Goal: Contribute content: Add original content to the website for others to see

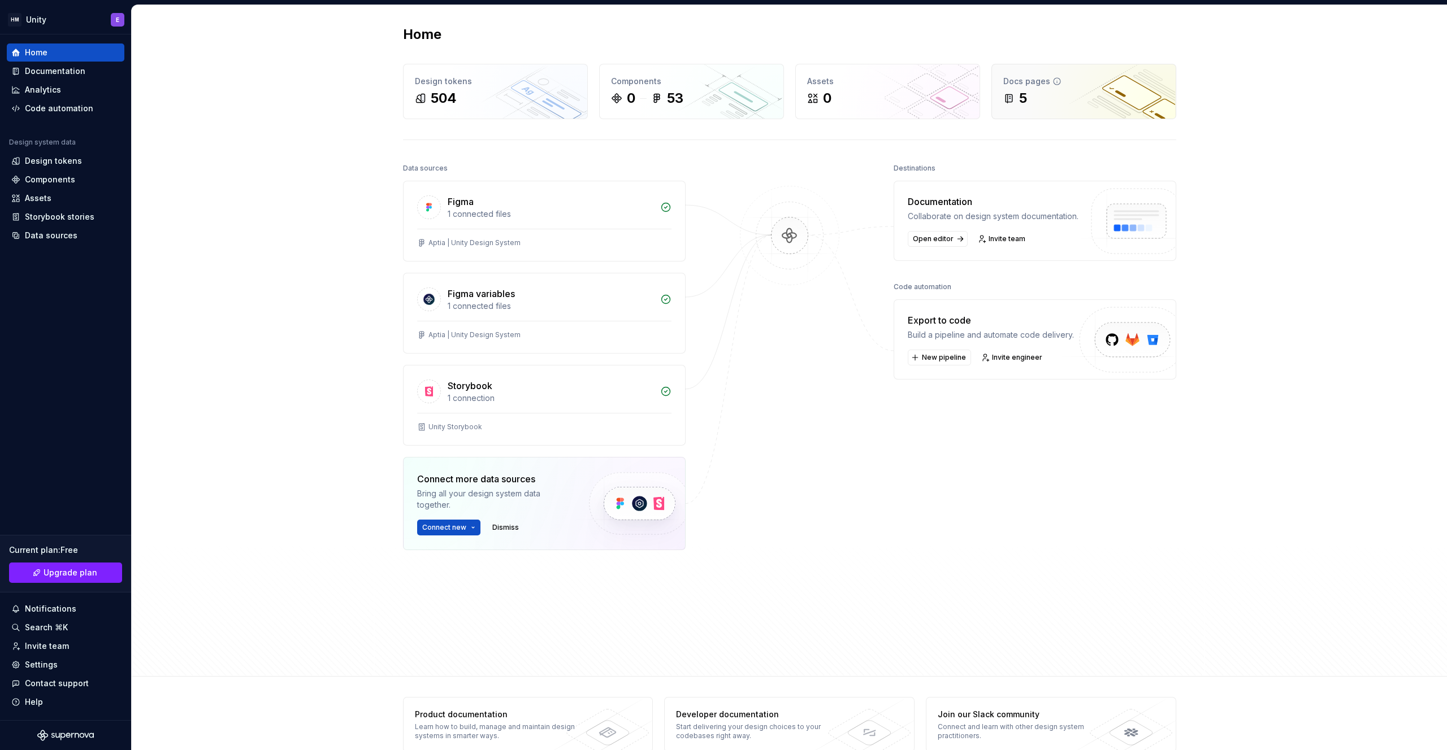
click at [1052, 94] on div "5" at bounding box center [1083, 98] width 161 height 18
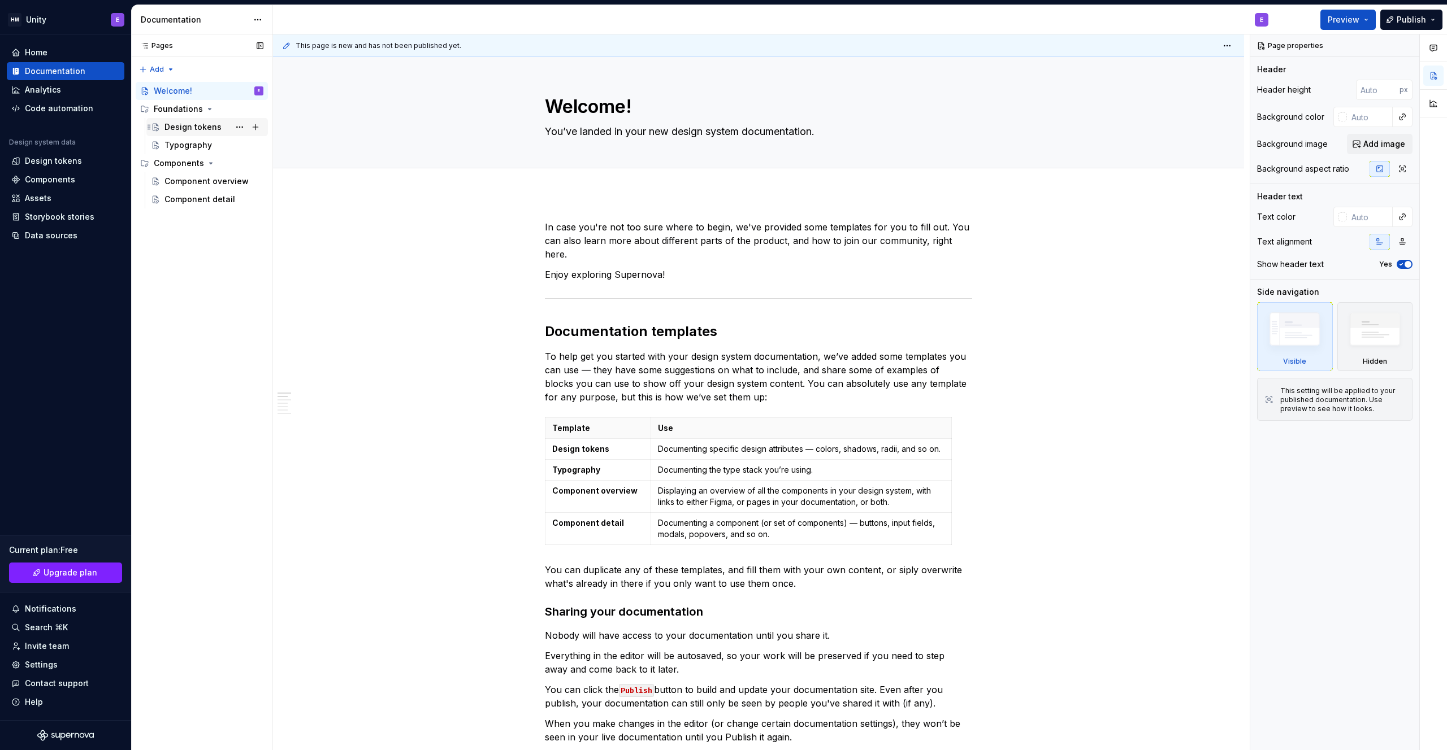
click at [178, 127] on div "Design tokens" at bounding box center [192, 127] width 57 height 11
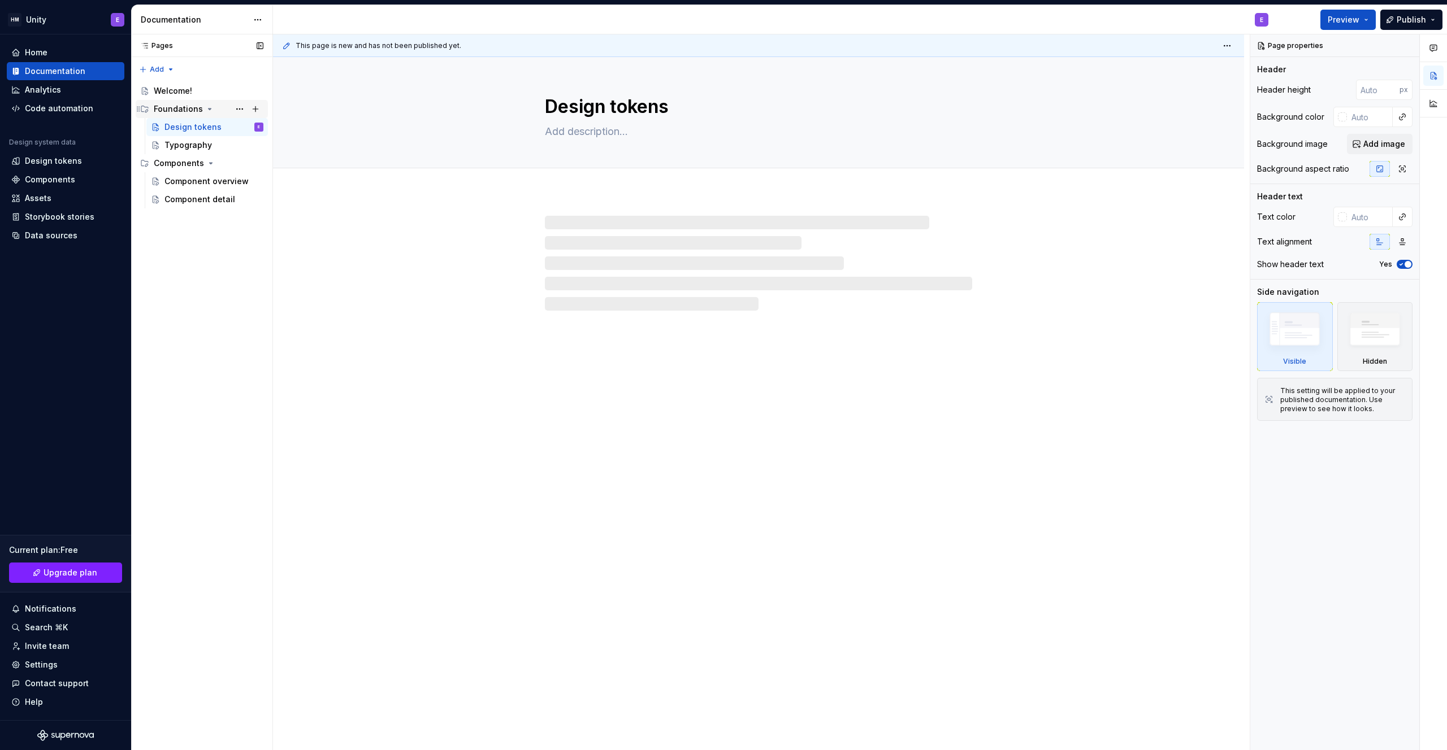
click at [171, 105] on div "Foundations" at bounding box center [178, 108] width 49 height 11
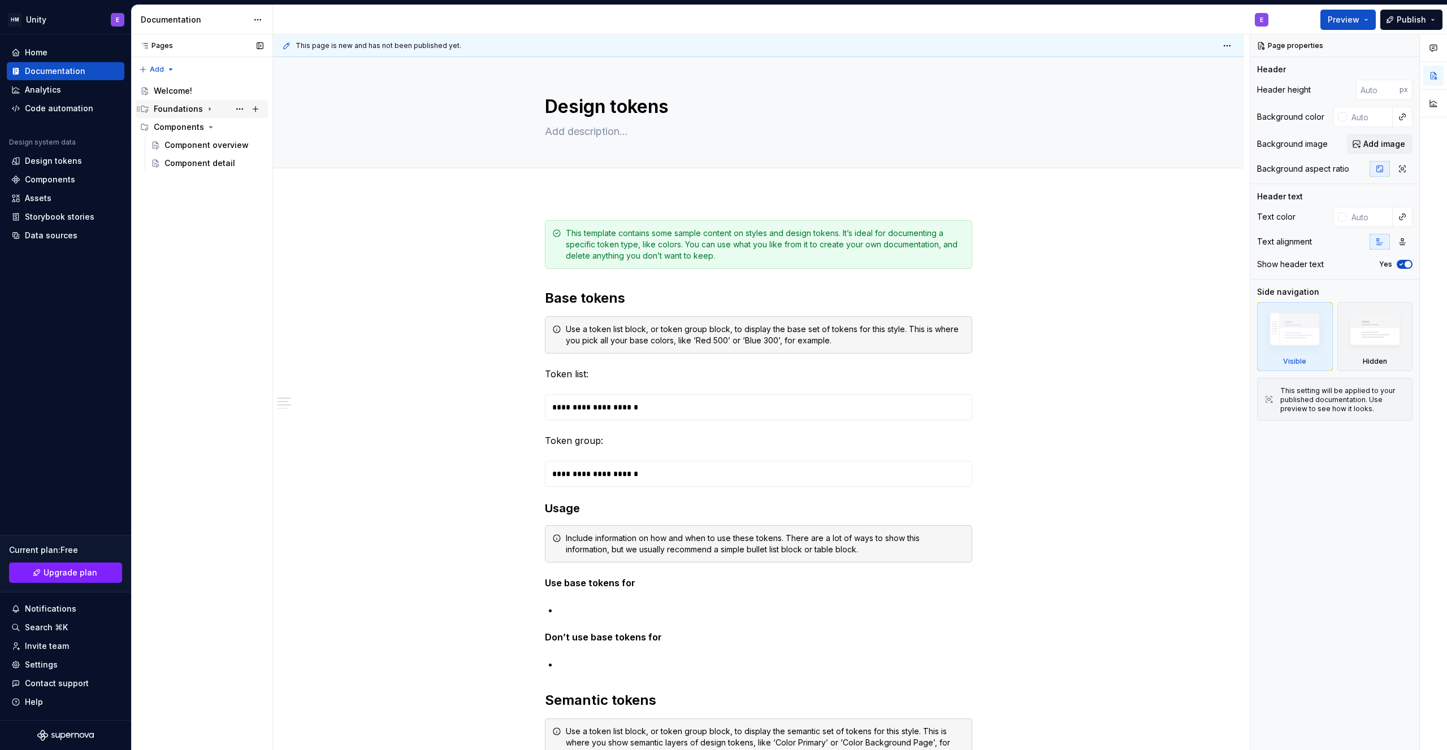
click at [167, 105] on div "Foundations" at bounding box center [178, 108] width 49 height 11
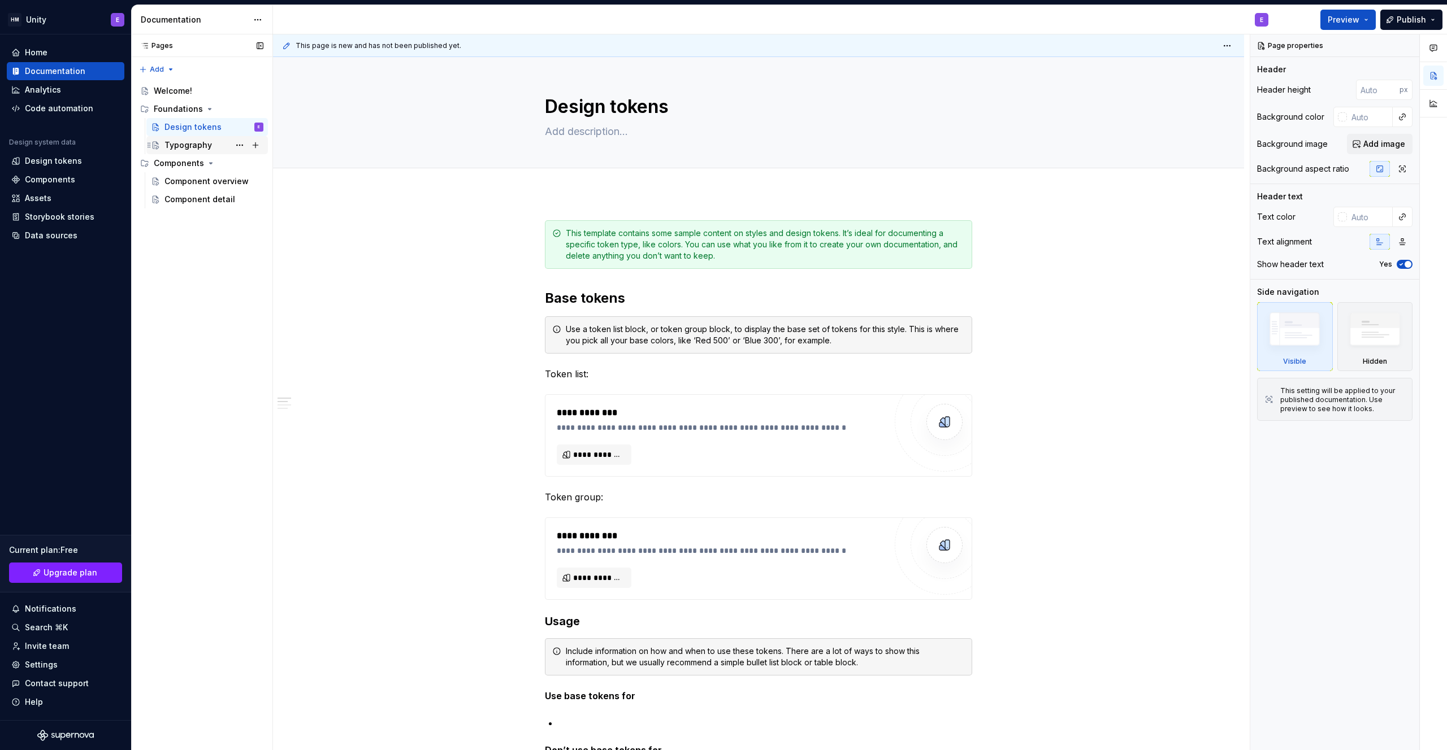
click at [184, 150] on div "Typography" at bounding box center [187, 145] width 47 height 11
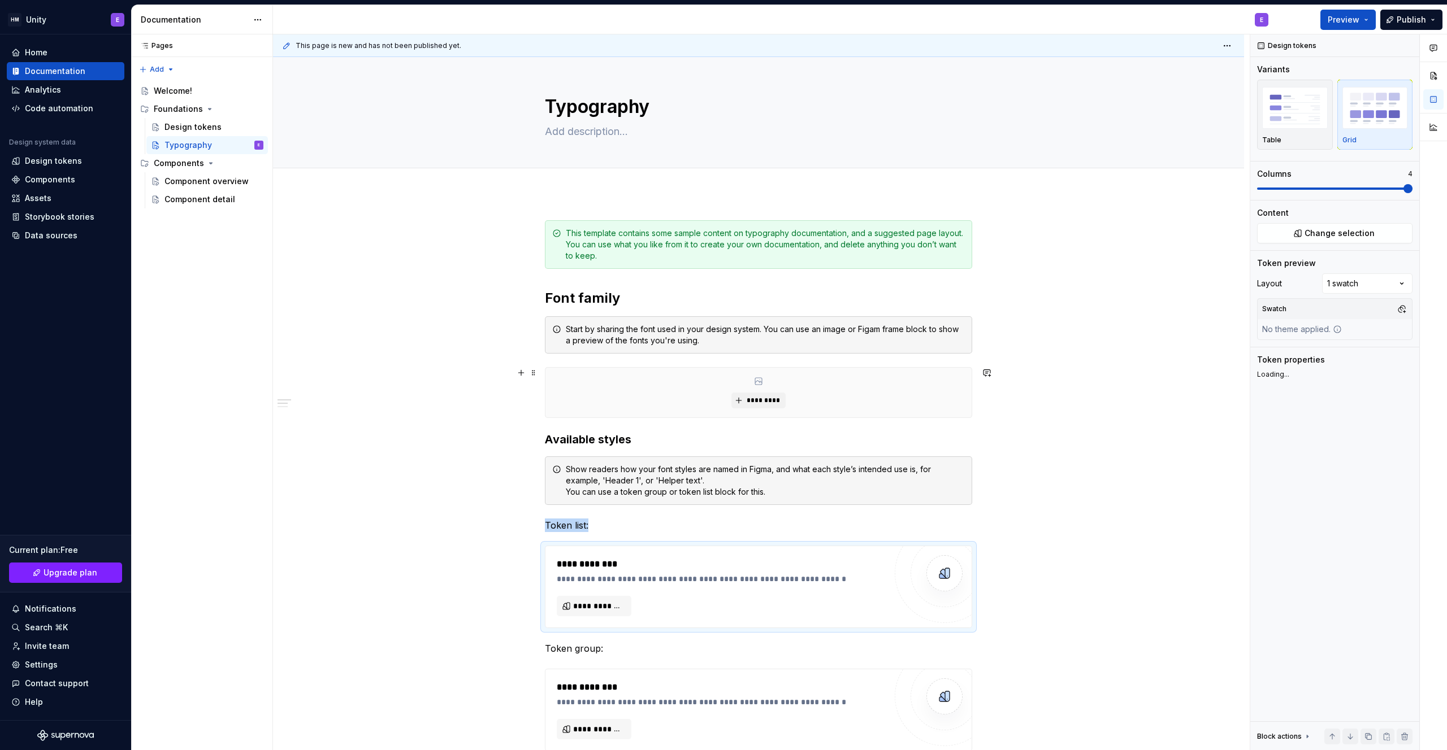
click at [396, 359] on div "**********" at bounding box center [761, 392] width 977 height 717
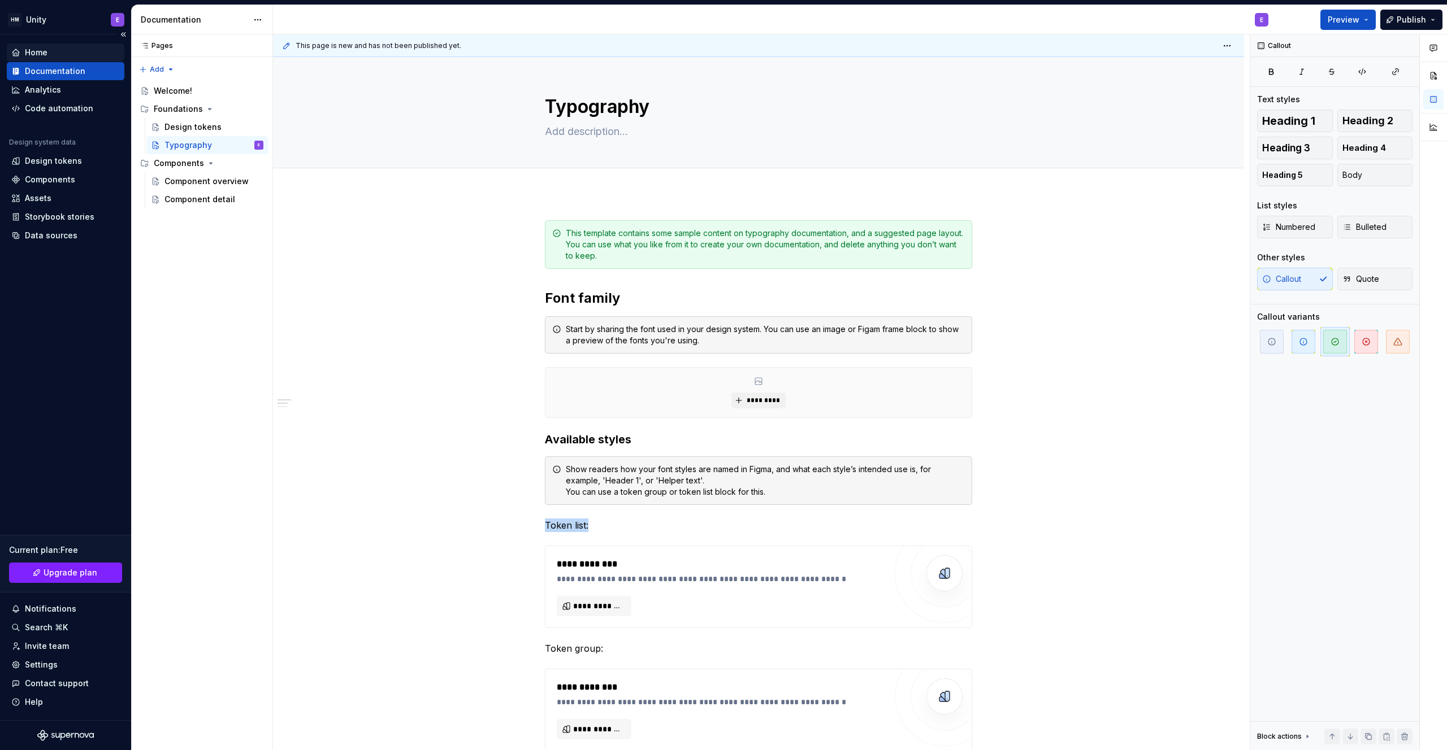
click at [34, 49] on div "Home" at bounding box center [36, 52] width 23 height 11
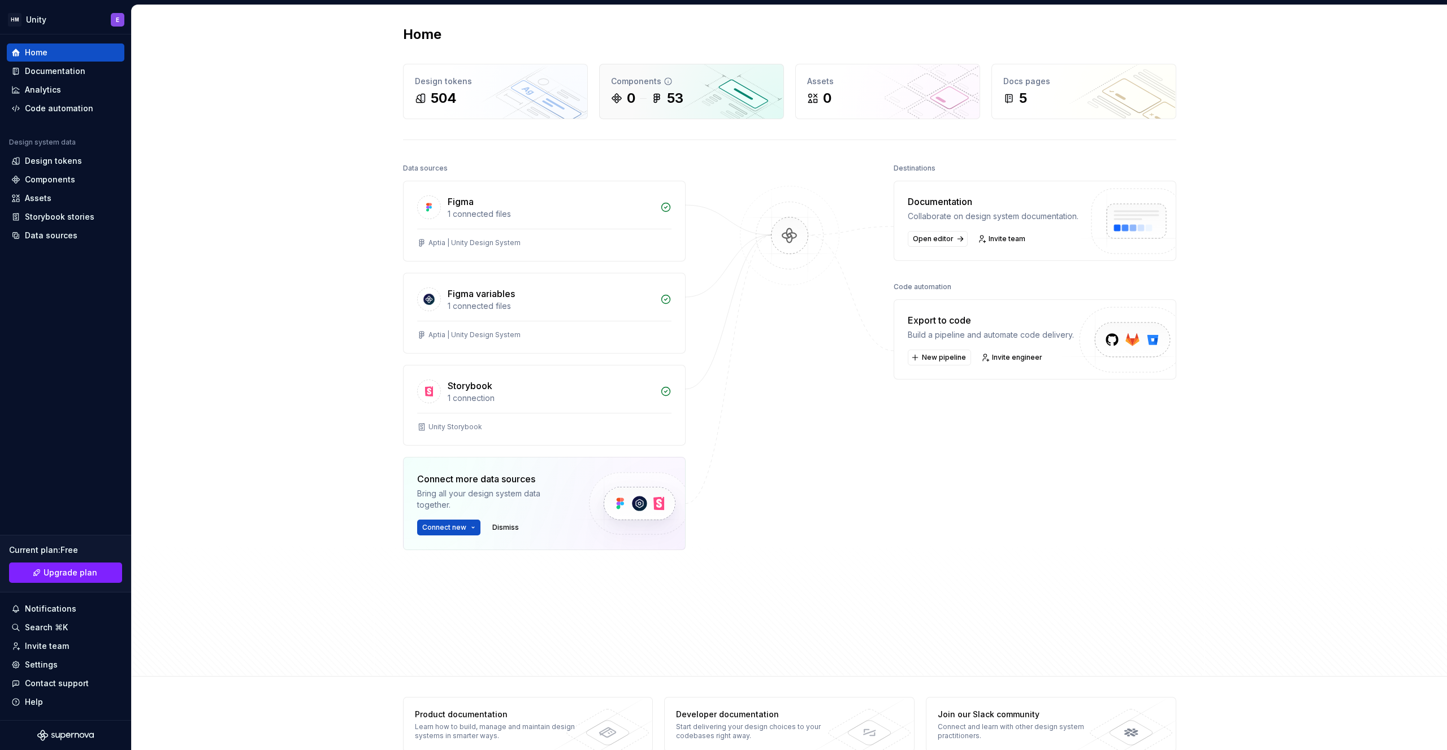
click at [614, 100] on icon at bounding box center [615, 98] width 9 height 9
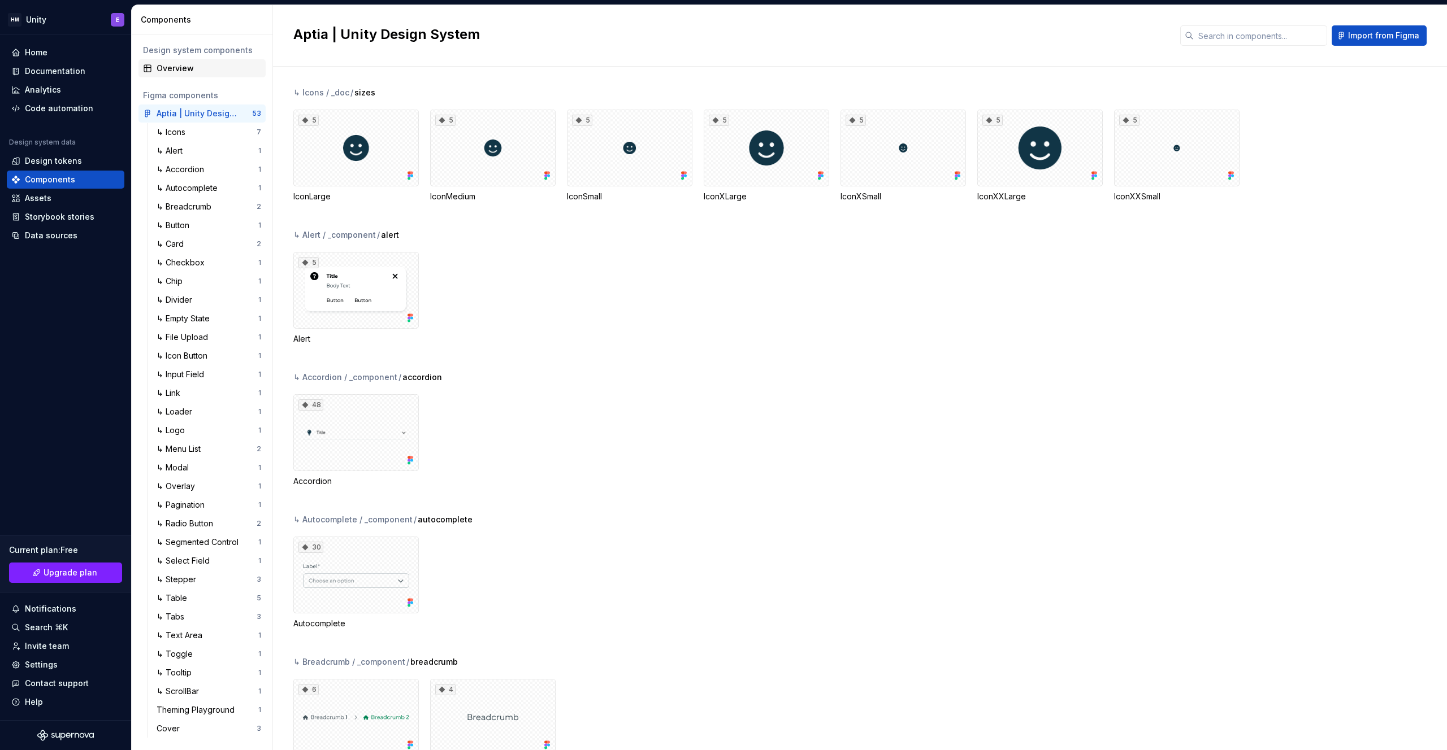
click at [177, 68] on div "Overview" at bounding box center [209, 68] width 105 height 11
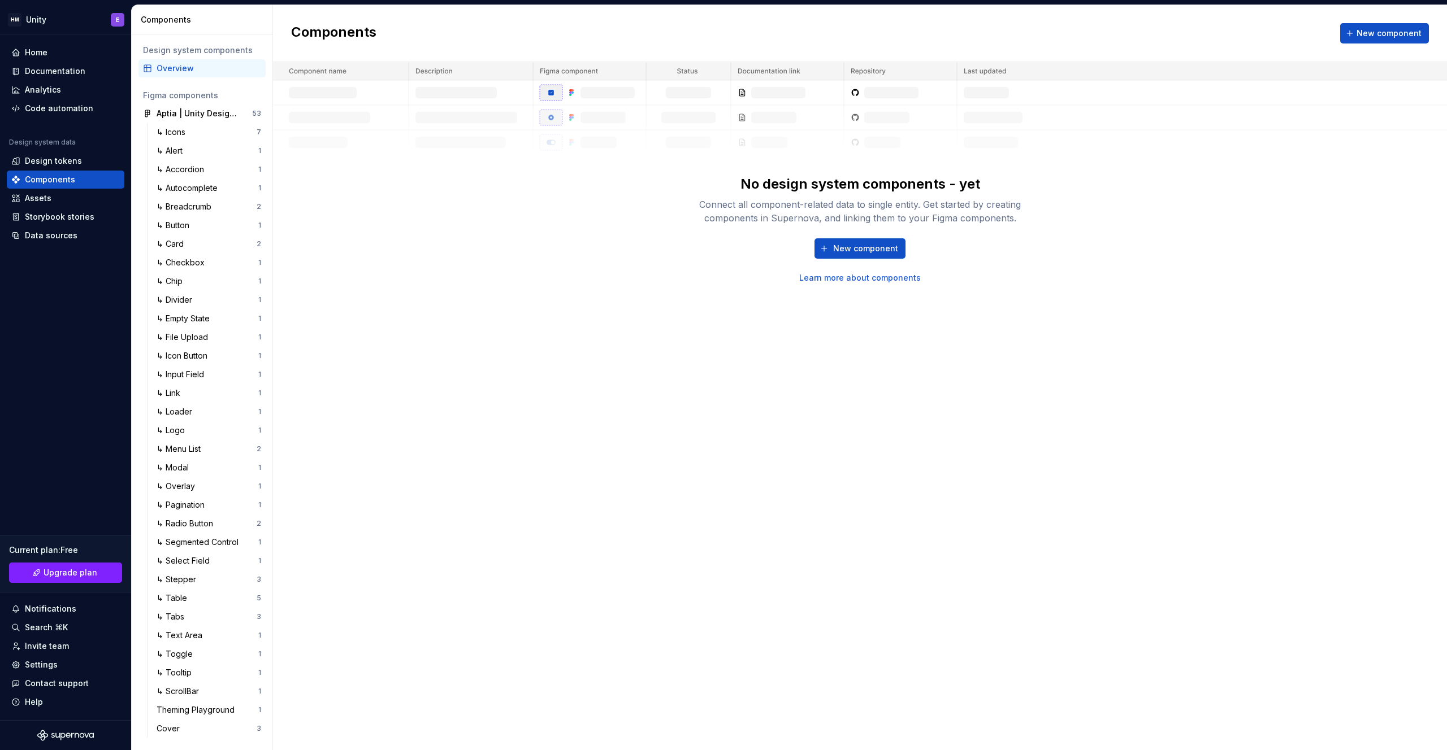
click at [871, 278] on link "Learn more about components" at bounding box center [860, 277] width 122 height 11
click at [849, 248] on span "New component" at bounding box center [865, 248] width 65 height 11
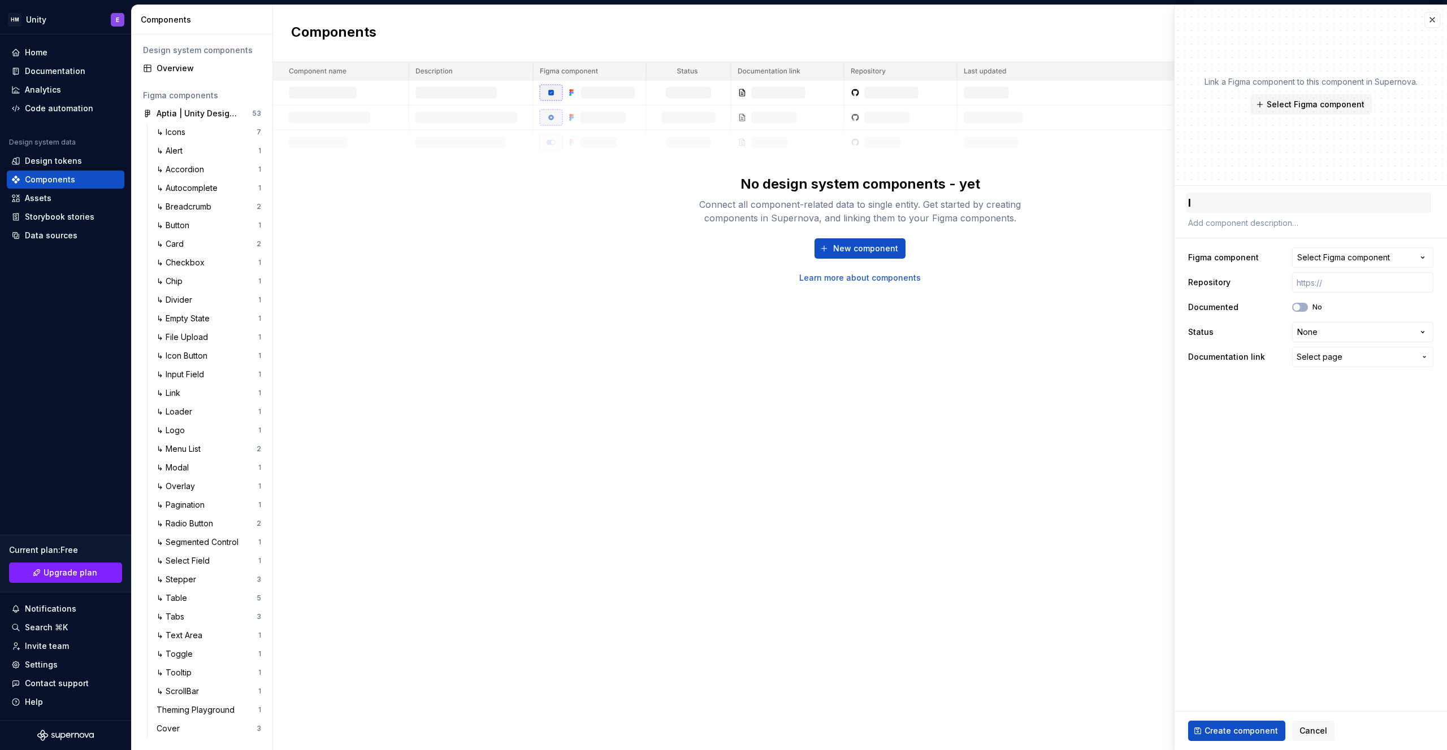
type textarea "*"
type textarea "I"
type textarea "*"
type textarea "Ic"
type textarea "*"
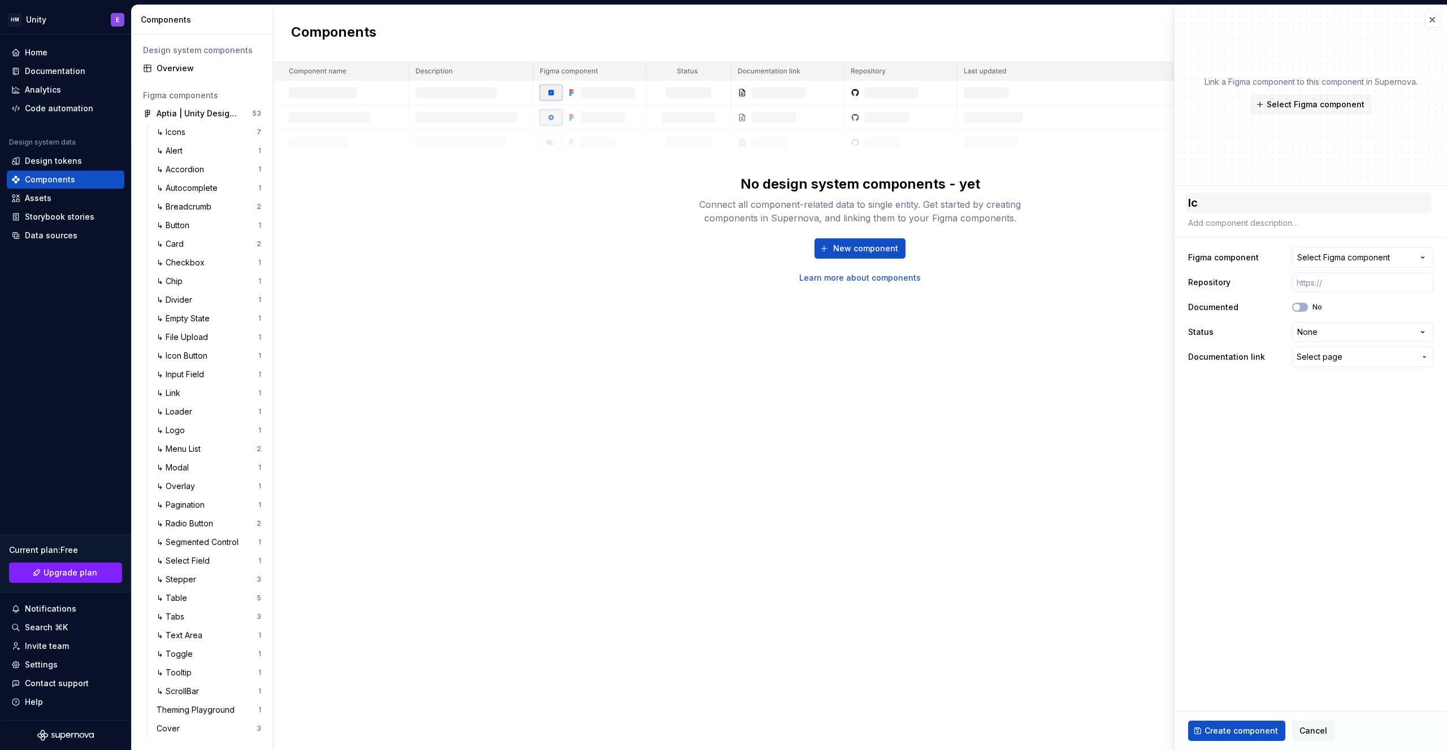
type textarea "Ico"
type textarea "*"
type textarea "Icon"
type textarea "*"
type textarea "IconB"
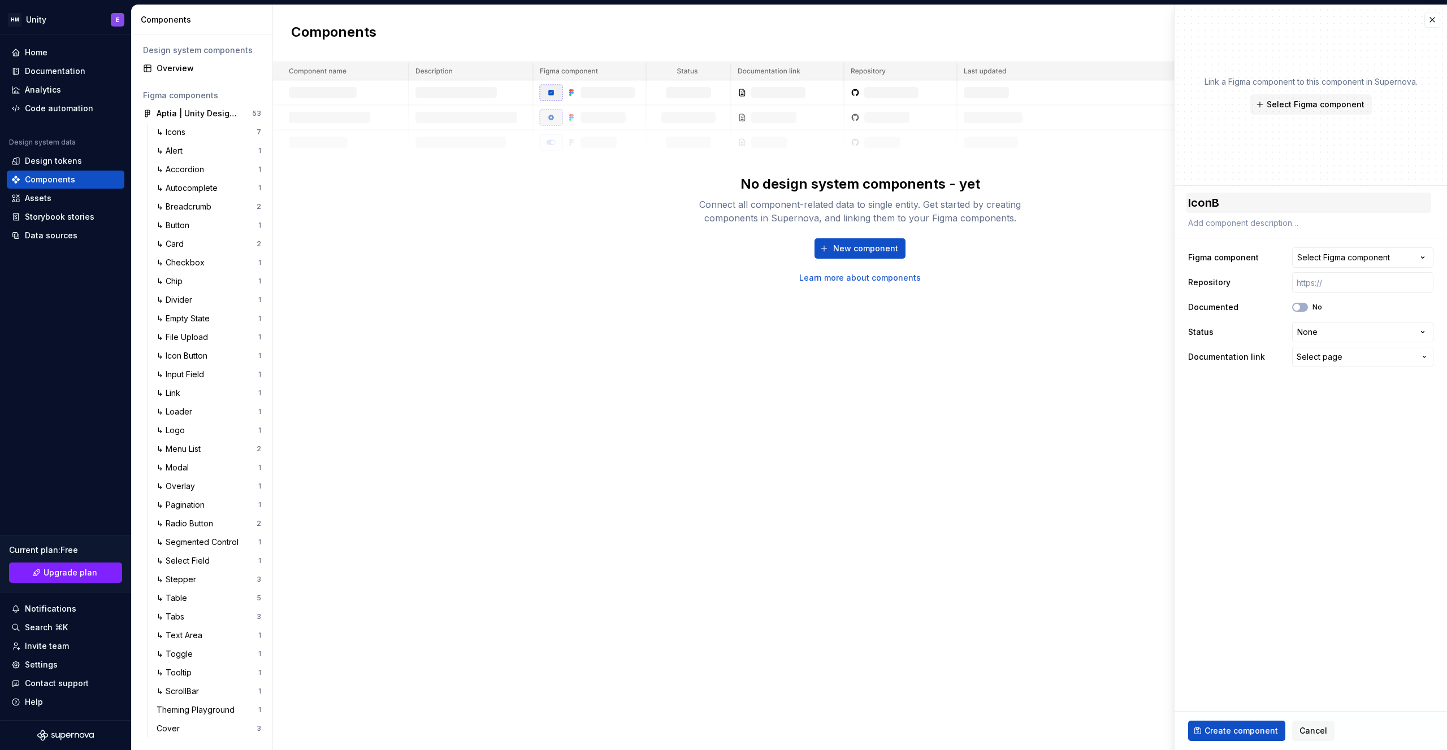
type textarea "*"
type textarea "Icon"
type textarea "*"
type textarea "Icon"
type textarea "*"
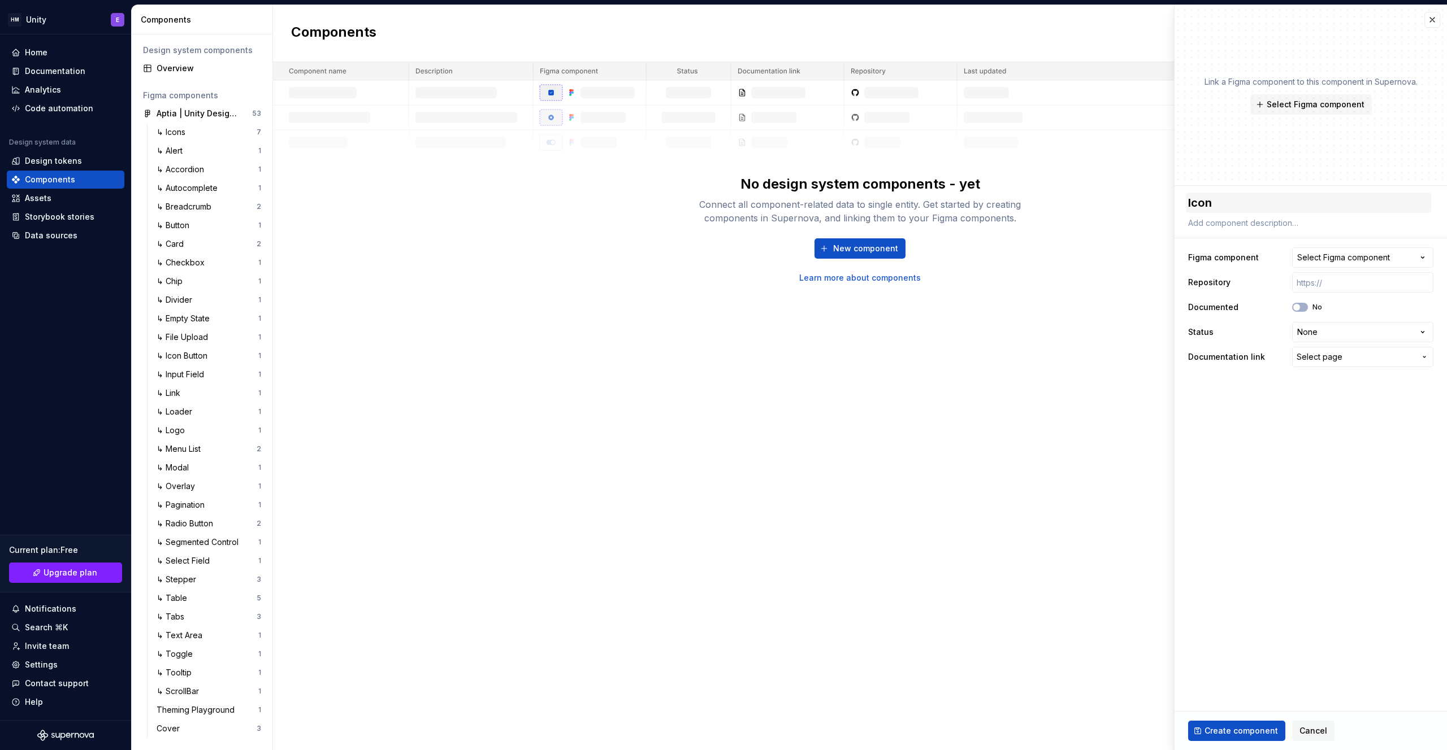
type textarea "Icon B"
type textarea "*"
type textarea "Icon Bu"
type textarea "*"
type textarea "Icon But"
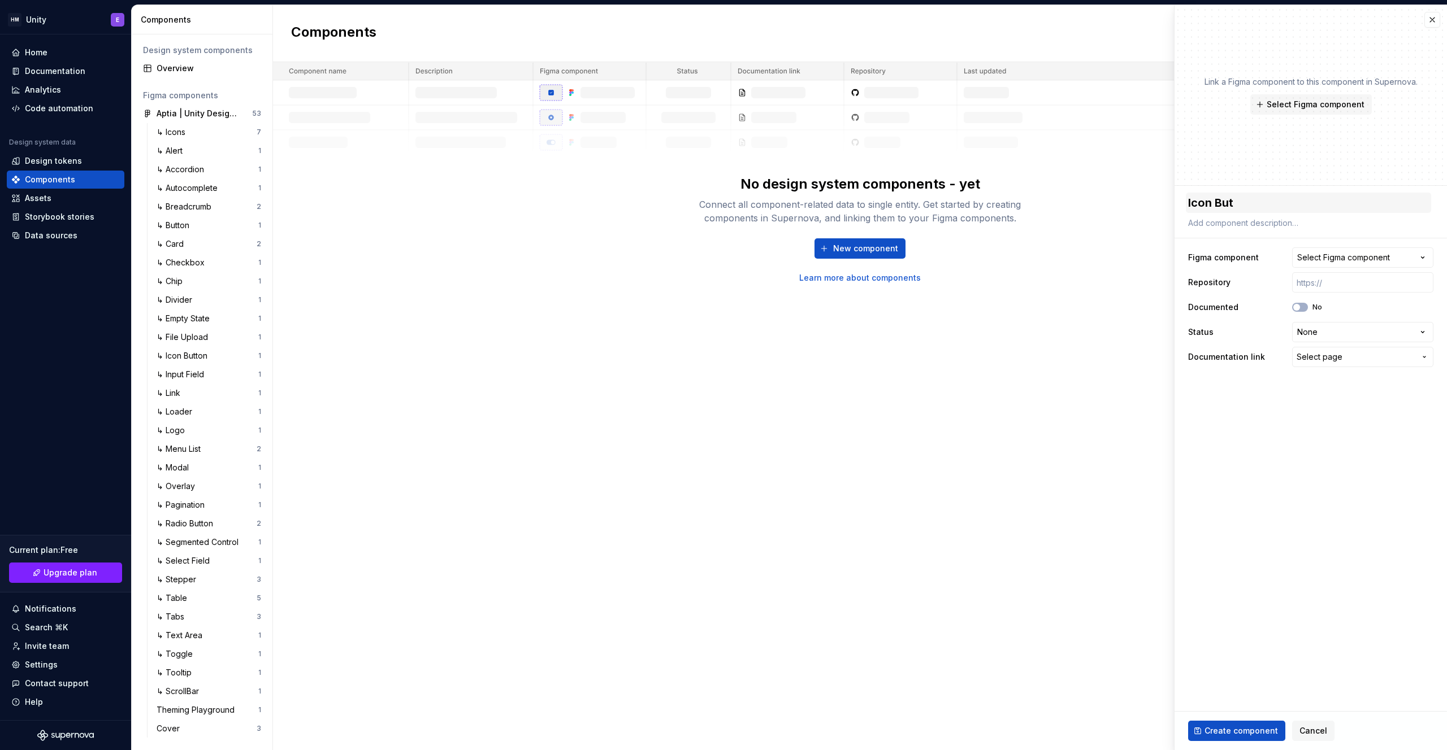
type textarea "*"
type textarea "Icon Butt"
type textarea "*"
type textarea "Icon Butto"
type textarea "*"
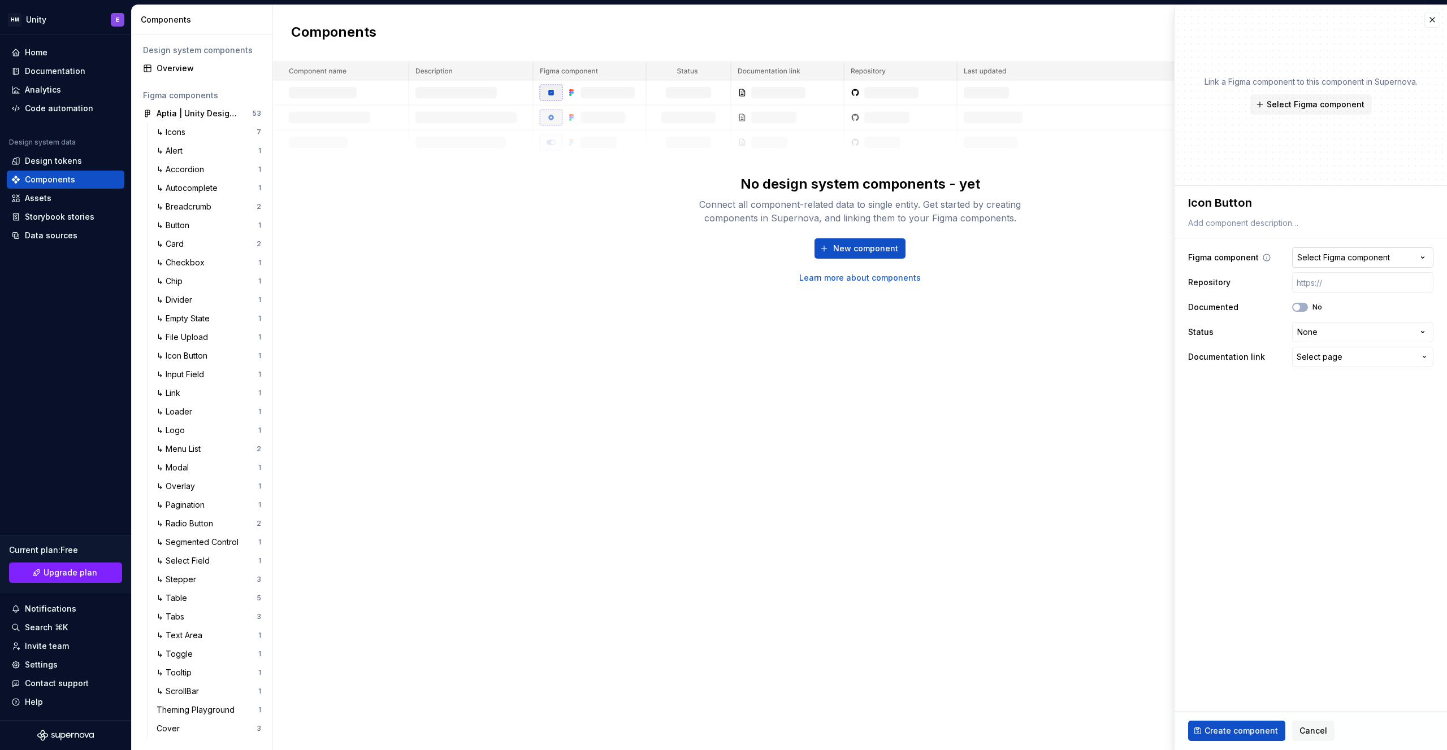
type textarea "Icon Button"
click at [1397, 260] on button "Select Figma component" at bounding box center [1362, 258] width 141 height 20
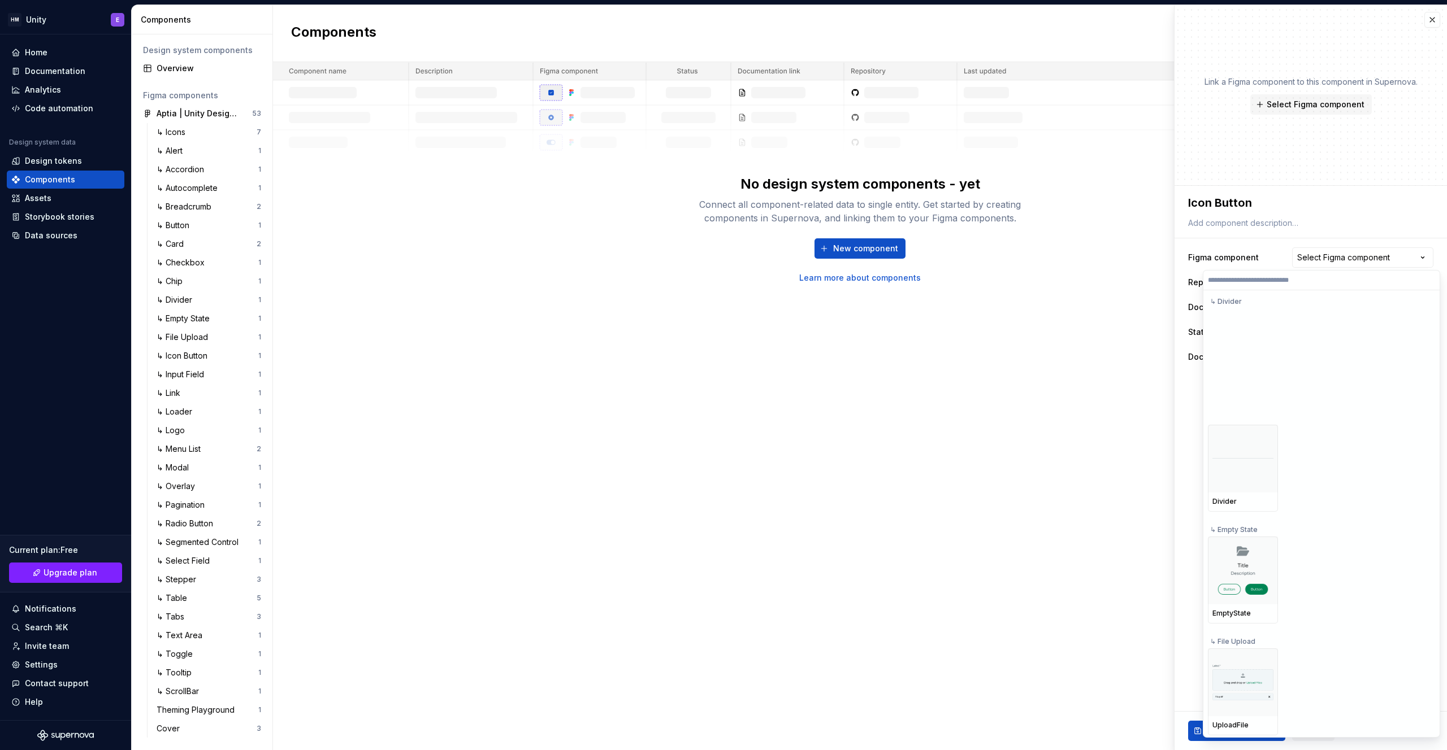
scroll to position [1333, 0]
click at [1247, 466] on img at bounding box center [1243, 452] width 54 height 54
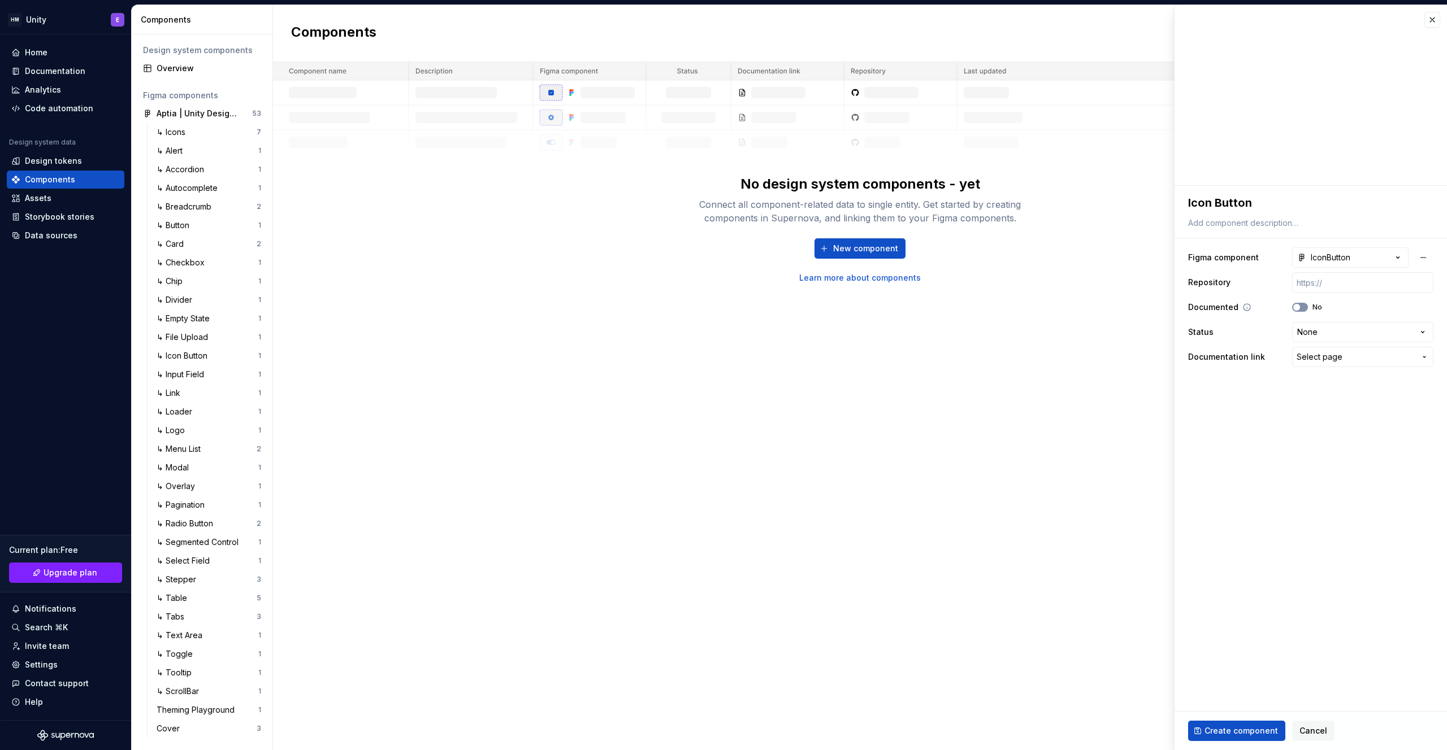
click at [1303, 307] on button "No" at bounding box center [1300, 307] width 16 height 9
type textarea "*"
click at [1331, 328] on html "HM Unity E Home Documentation Analytics Code automation Design system data Desi…" at bounding box center [723, 375] width 1447 height 750
select select "**********"
click at [1321, 360] on span "Select page" at bounding box center [1319, 357] width 46 height 11
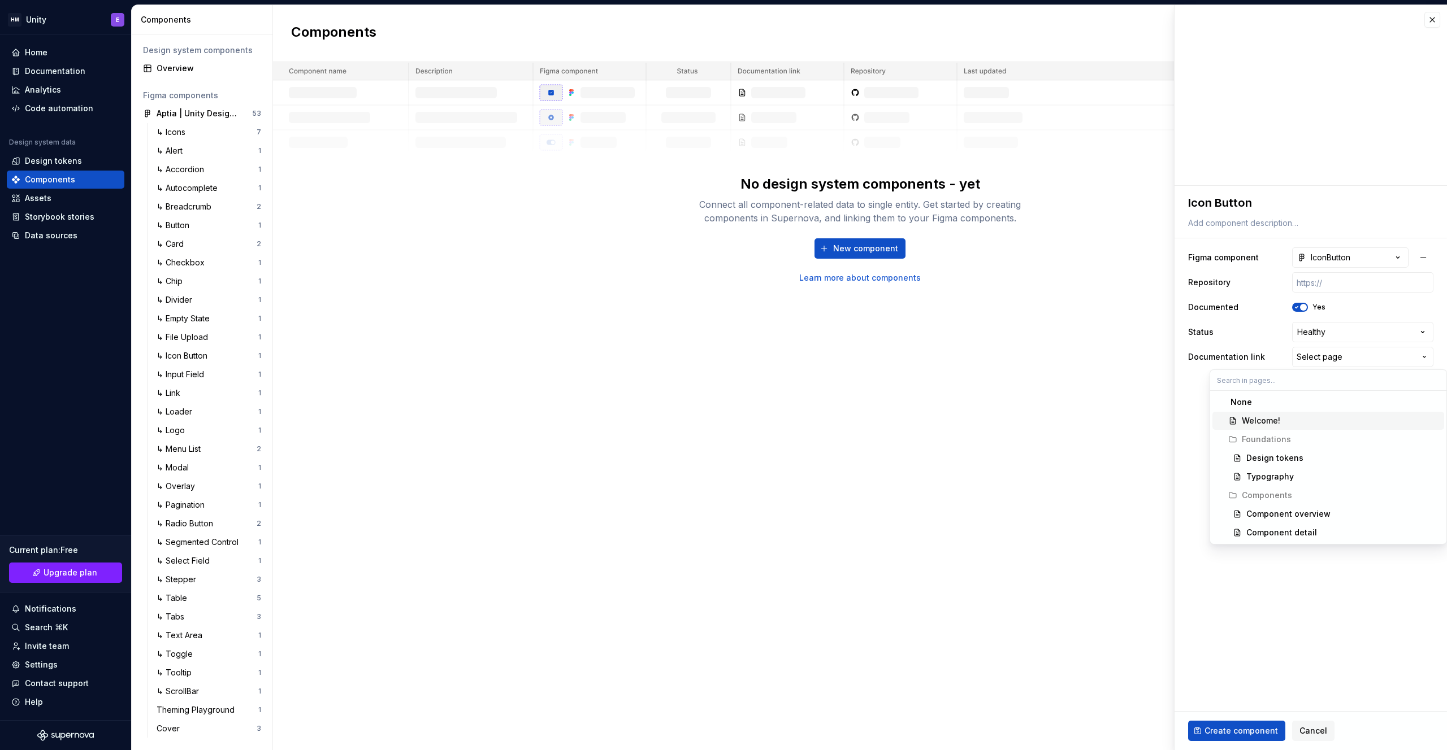
click at [1190, 416] on html "HM Unity E Home Documentation Analytics Code automation Design system data Desi…" at bounding box center [723, 375] width 1447 height 750
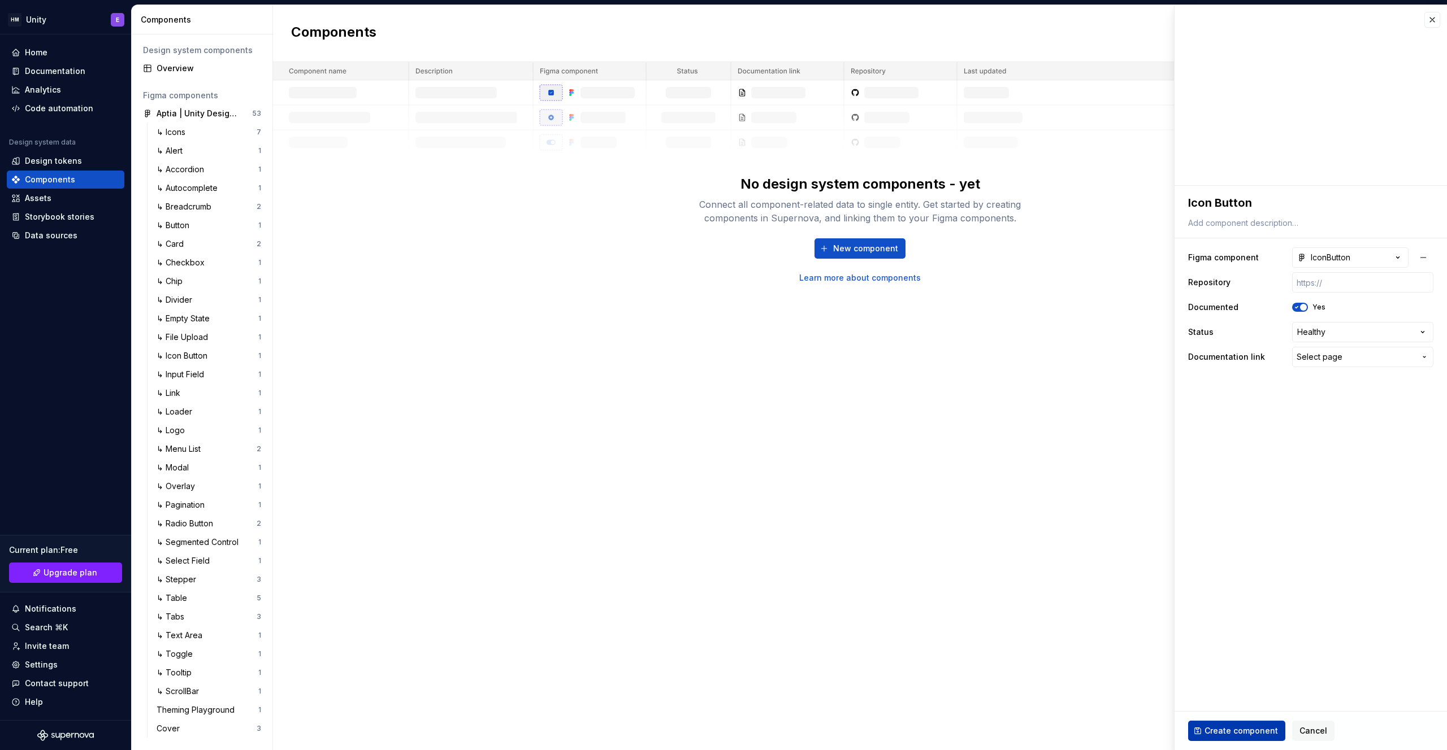
click at [1231, 729] on span "Create component" at bounding box center [1240, 731] width 73 height 11
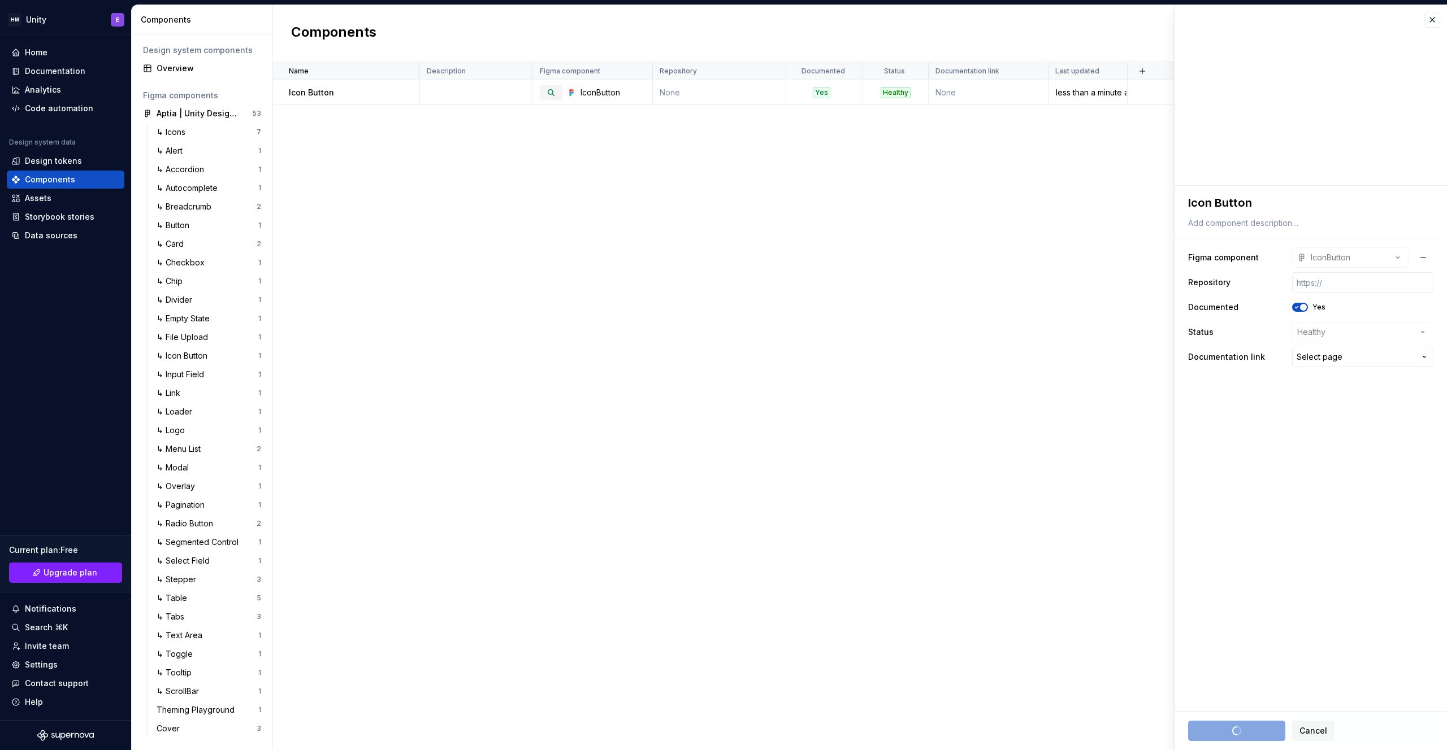
type textarea "*"
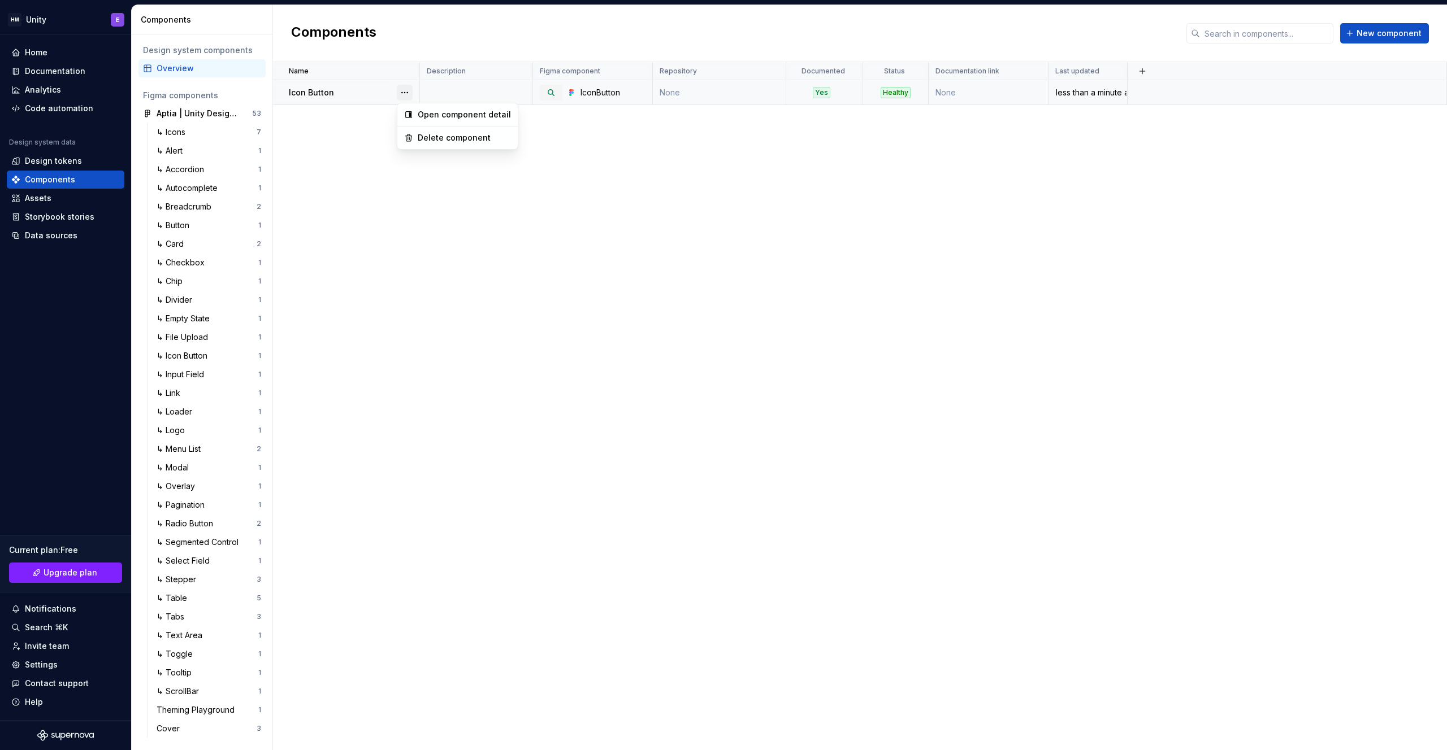
click at [403, 91] on button "button" at bounding box center [405, 93] width 16 height 16
click at [432, 114] on div "Open component detail" at bounding box center [464, 114] width 93 height 11
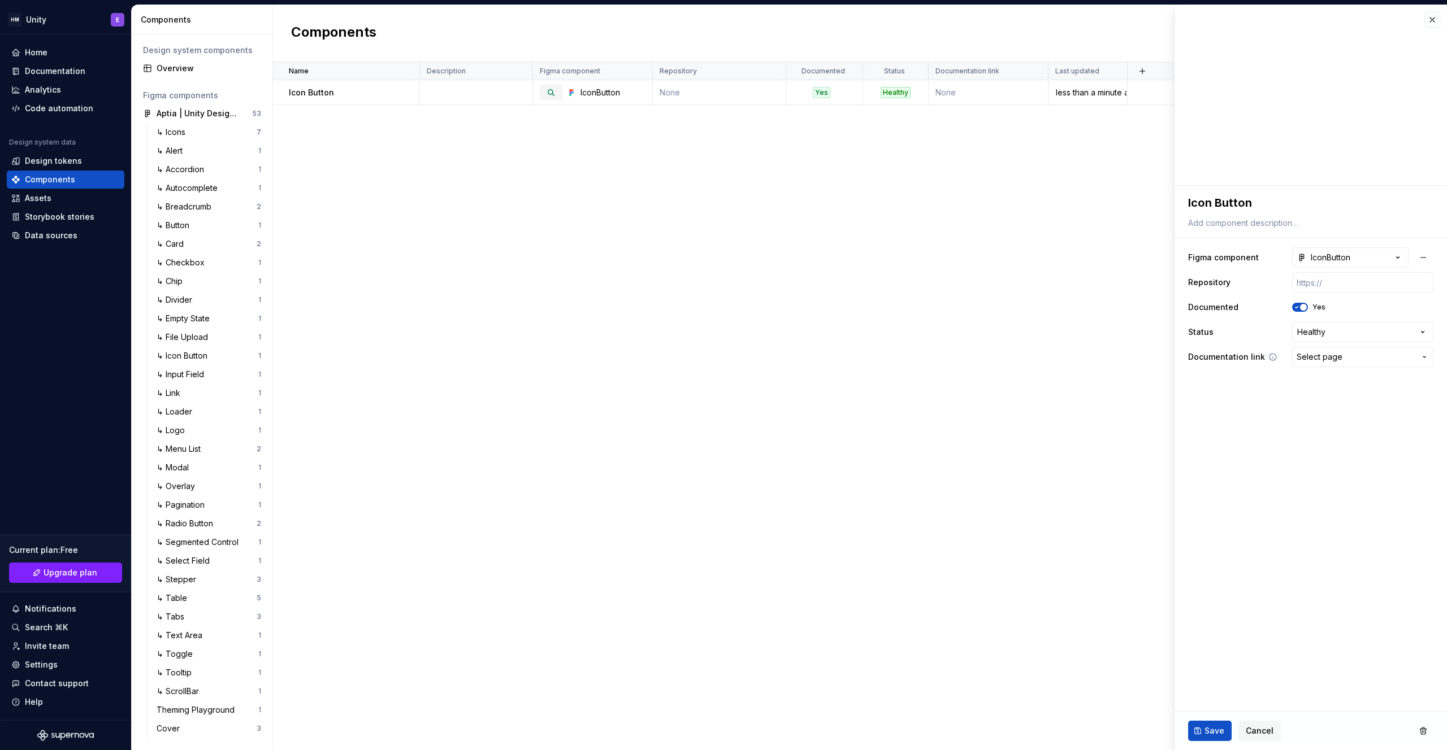
click at [1328, 357] on span "Select page" at bounding box center [1319, 357] width 46 height 11
click at [1192, 427] on html "HM Unity E Home Documentation Analytics Code automation Design system data Desi…" at bounding box center [723, 375] width 1447 height 750
click at [40, 69] on div "Documentation" at bounding box center [55, 71] width 60 height 11
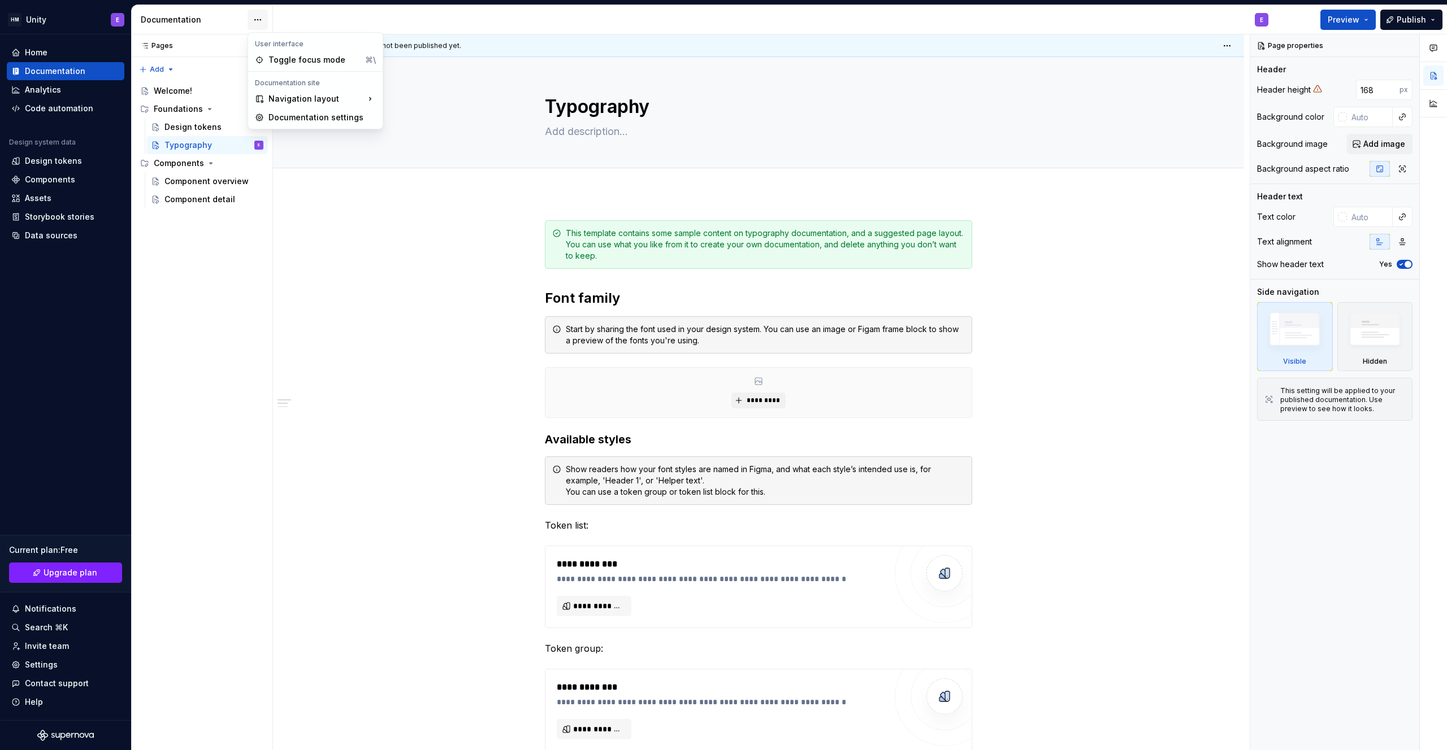
click at [258, 16] on html "HM Unity E Home Documentation Analytics Code automation Design system data Desi…" at bounding box center [723, 375] width 1447 height 750
click at [216, 26] on html "HM Unity E Home Documentation Analytics Code automation Design system data Desi…" at bounding box center [723, 375] width 1447 height 750
click at [255, 163] on button "Page tree" at bounding box center [256, 163] width 16 height 16
type textarea "*"
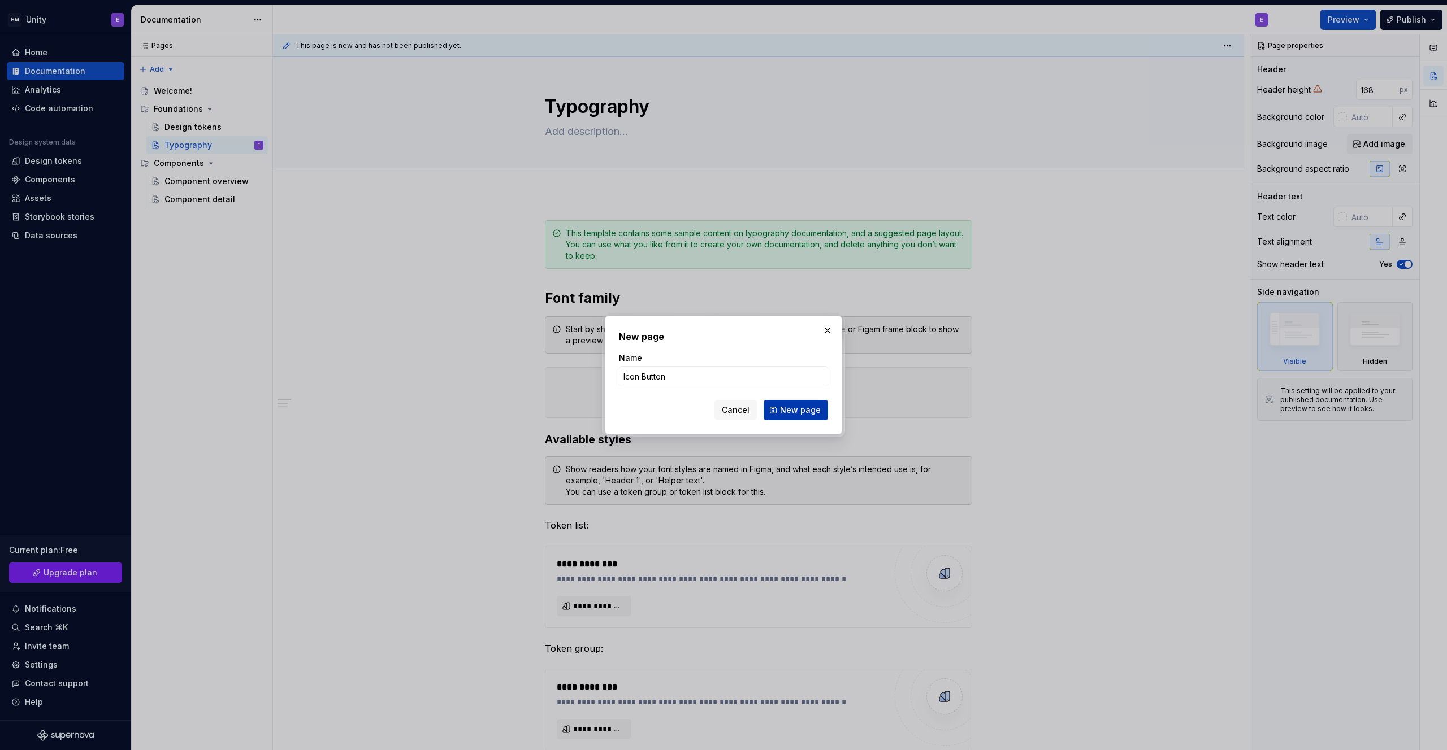
type input "Icon Button"
click at [787, 413] on span "New page" at bounding box center [800, 410] width 41 height 11
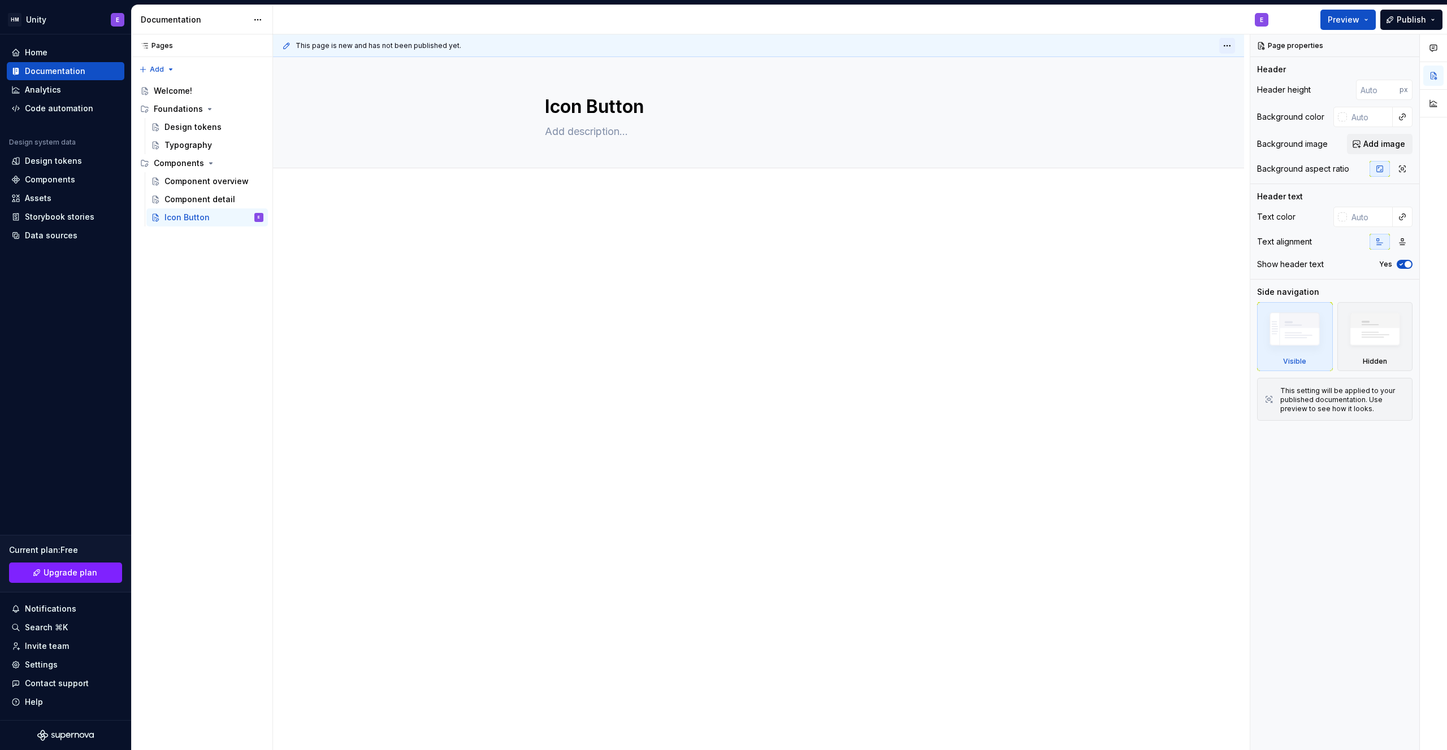
click at [1227, 45] on html "HM Unity E Home Documentation Analytics Code automation Design system data Desi…" at bounding box center [723, 375] width 1447 height 750
click at [1168, 296] on html "HM Unity E Home Documentation Analytics Code automation Design system data Desi…" at bounding box center [723, 375] width 1447 height 750
type textarea "*"
